Goal: Information Seeking & Learning: Learn about a topic

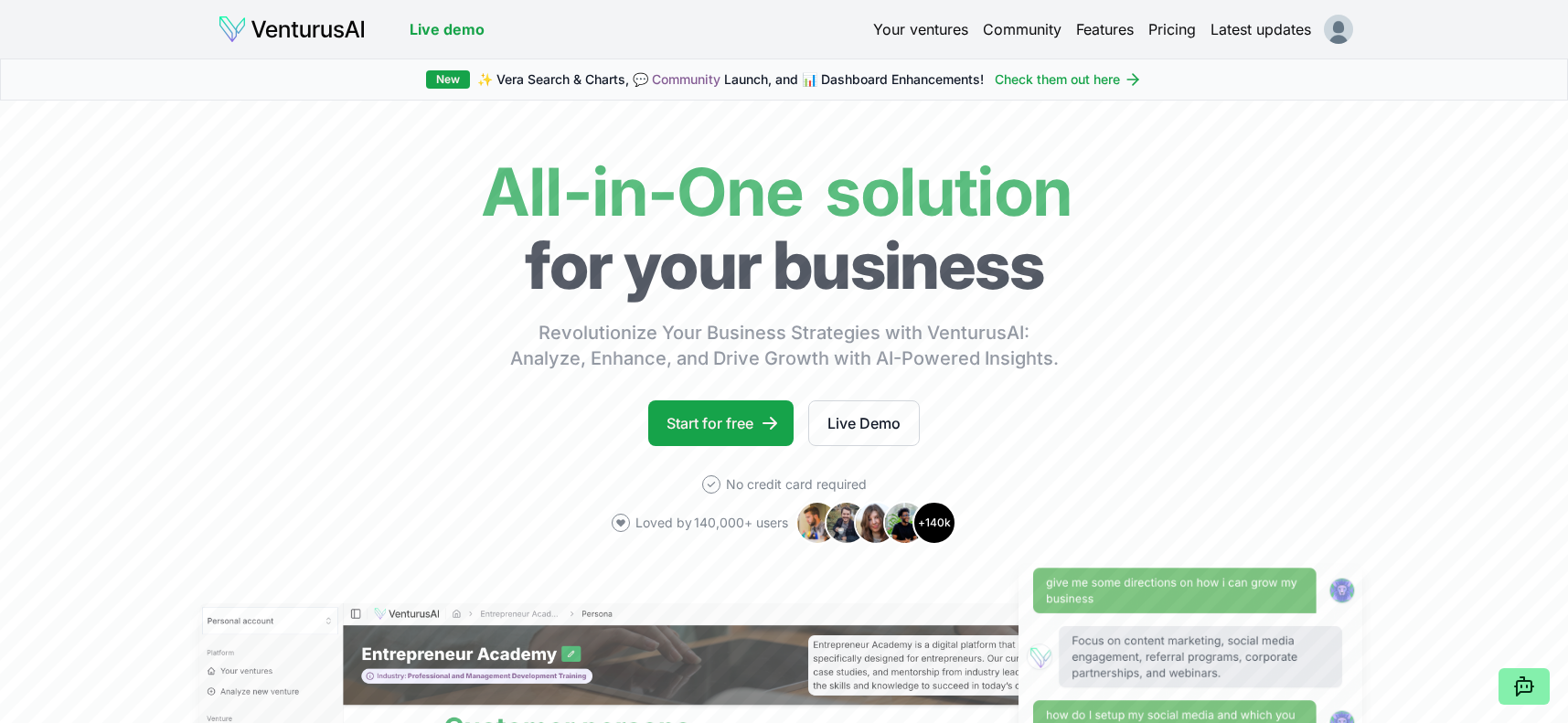
click at [907, 30] on link "Your ventures" at bounding box center [920, 29] width 95 height 22
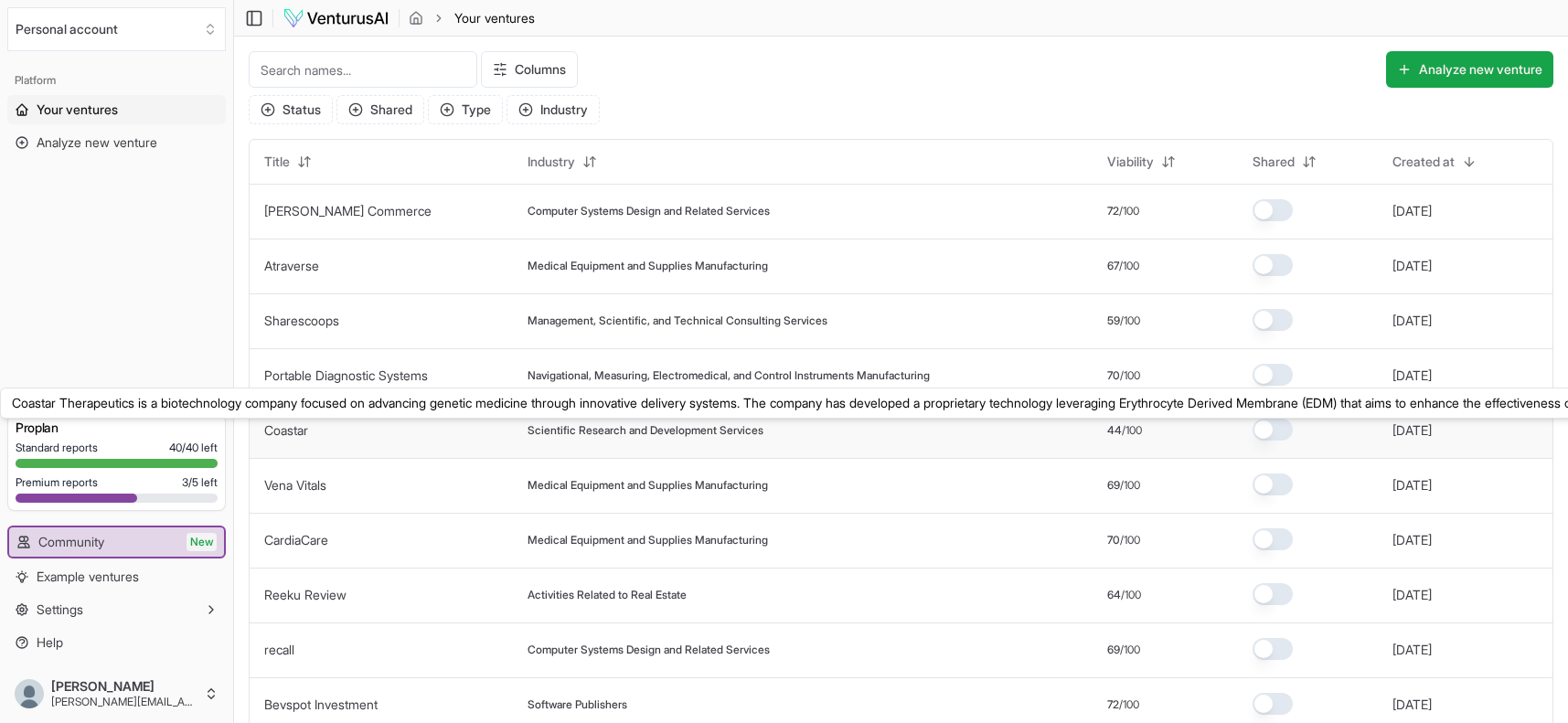
click at [288, 435] on link "Coastar" at bounding box center [286, 430] width 44 height 15
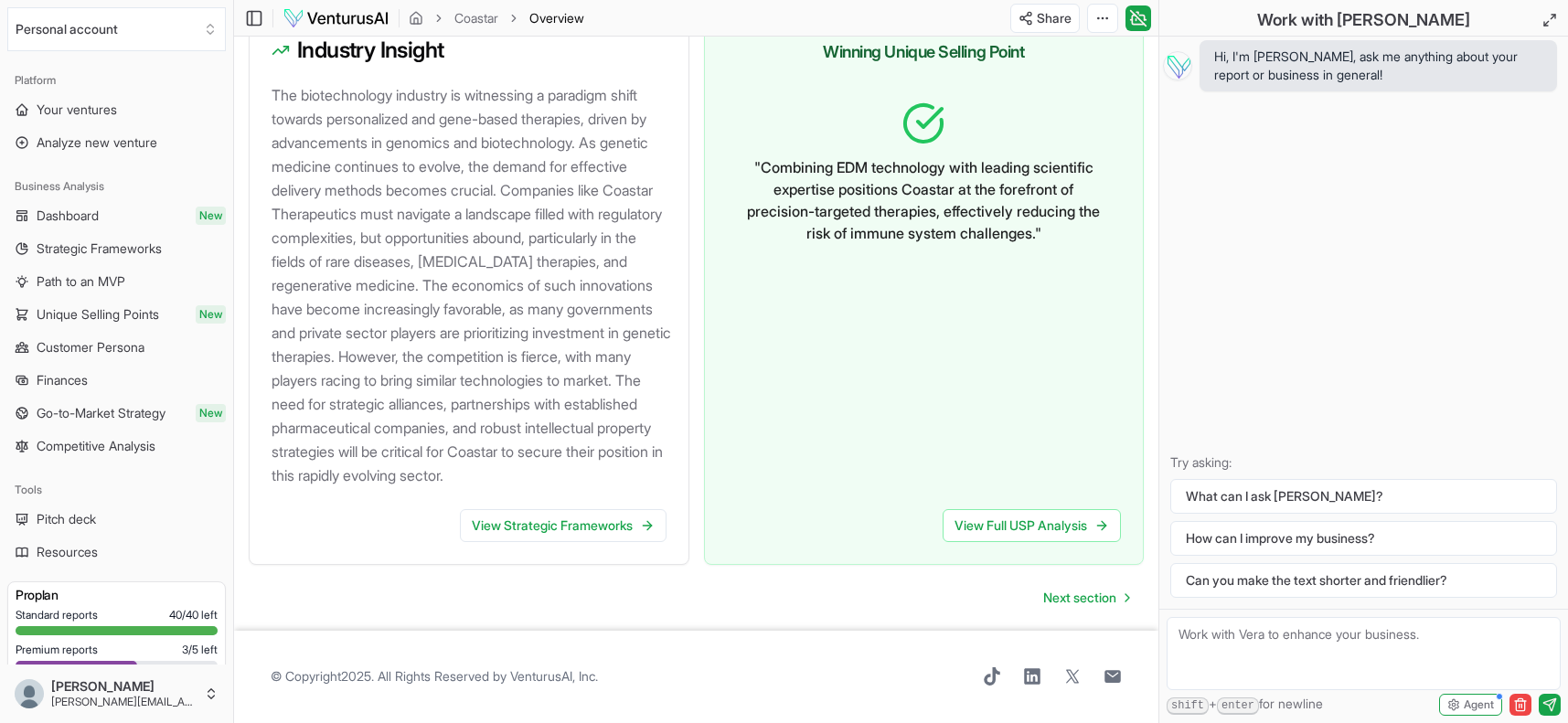
scroll to position [2063, 0]
click at [64, 246] on span "Strategic Frameworks" at bounding box center [99, 249] width 125 height 18
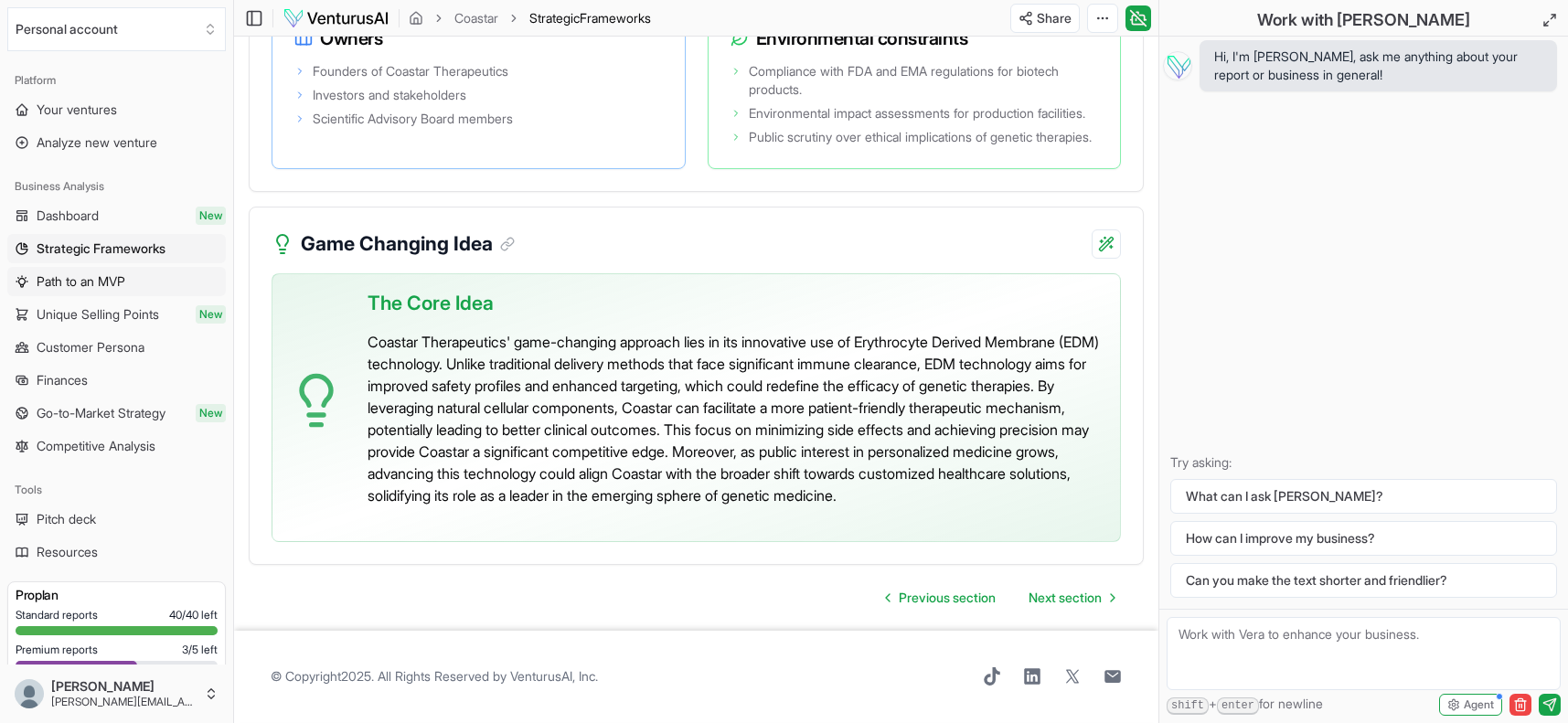
click at [62, 283] on span "Path to an MVP" at bounding box center [81, 281] width 89 height 18
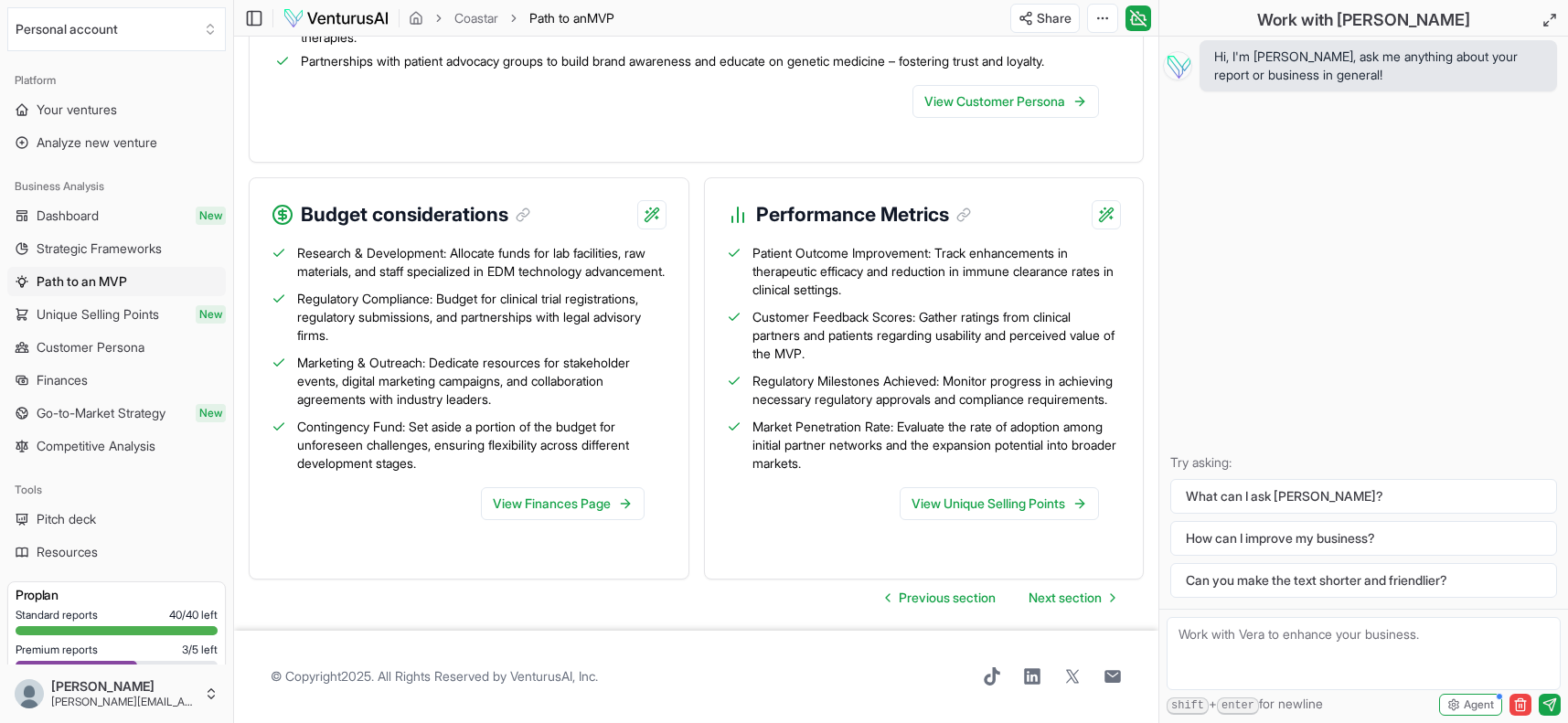
scroll to position [2230, 0]
click at [55, 382] on span "Finances" at bounding box center [62, 380] width 51 height 18
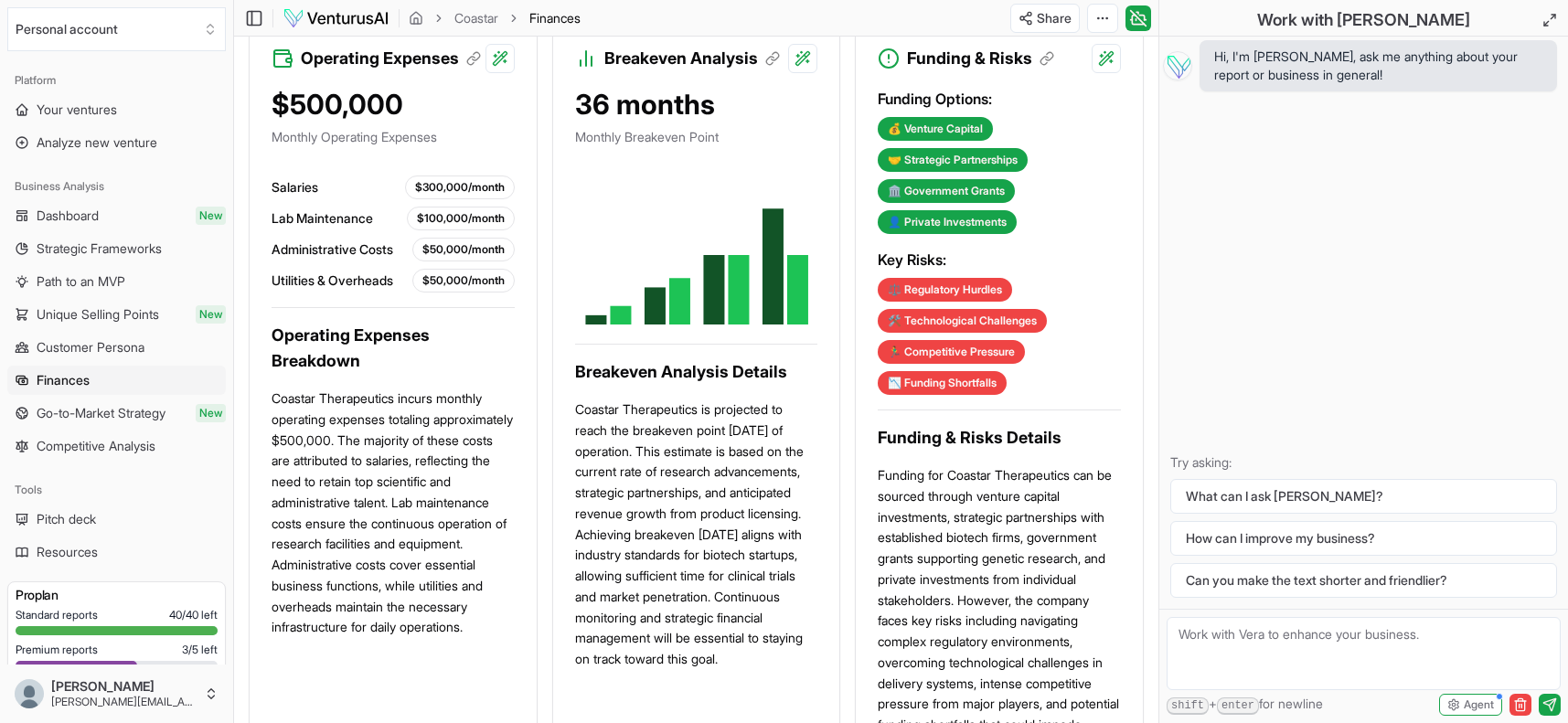
scroll to position [1369, 0]
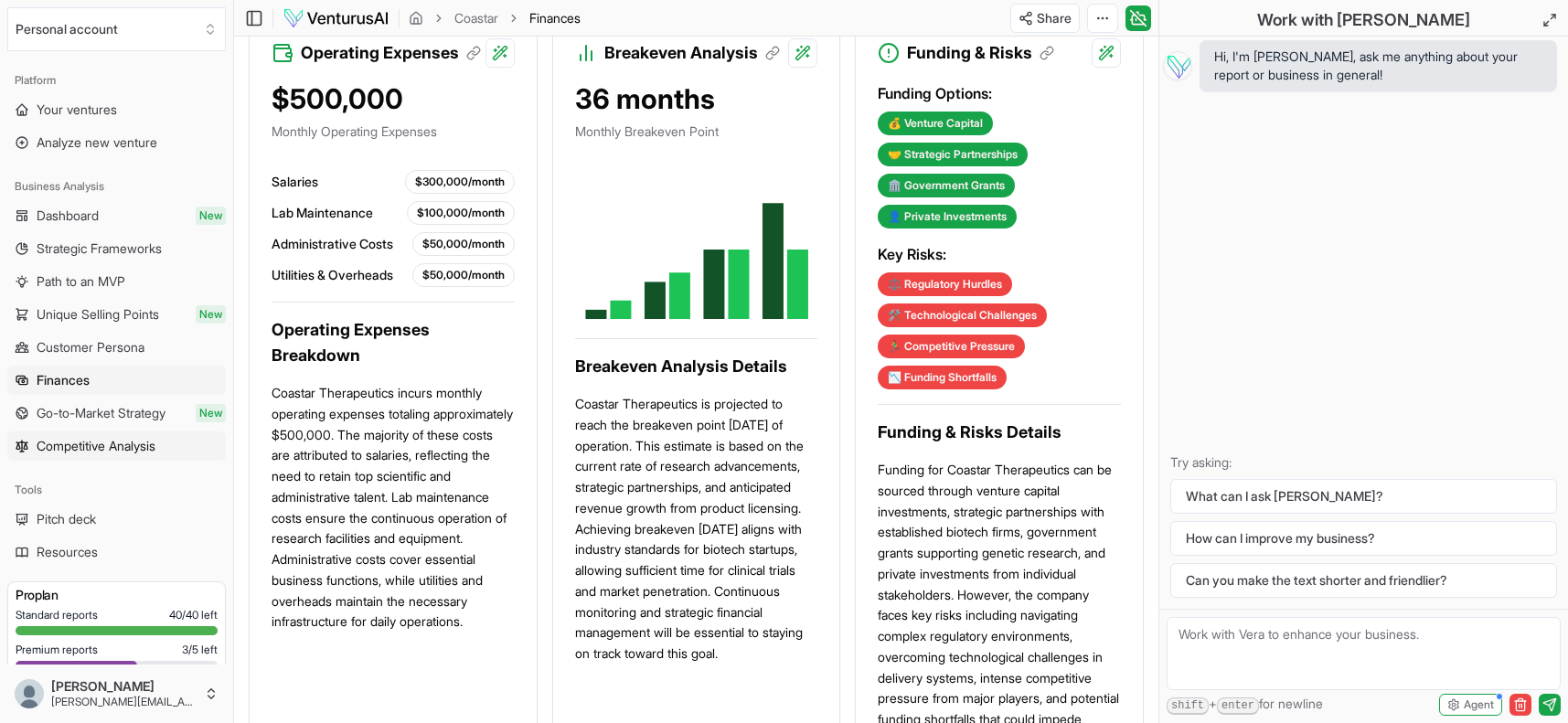
click at [74, 444] on span "Competitive Analysis" at bounding box center [95, 445] width 119 height 18
